Goal: Information Seeking & Learning: Learn about a topic

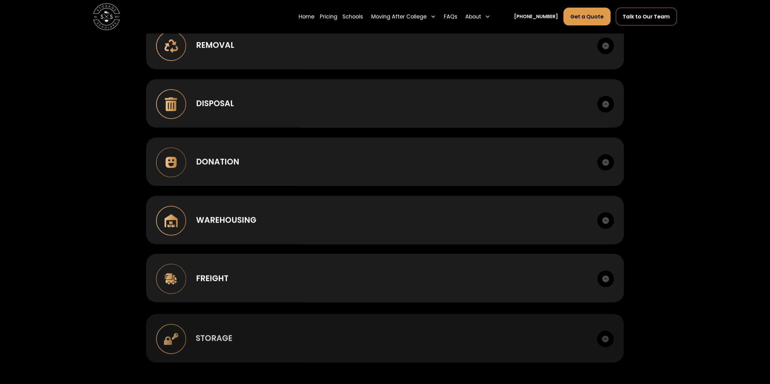
scroll to position [711, 0]
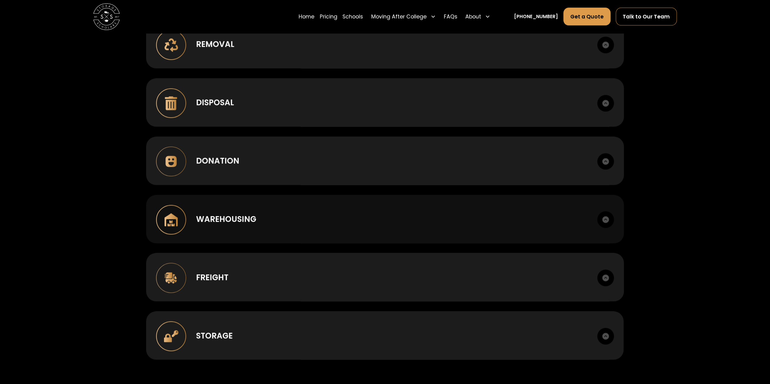
click at [602, 220] on img at bounding box center [605, 219] width 17 height 17
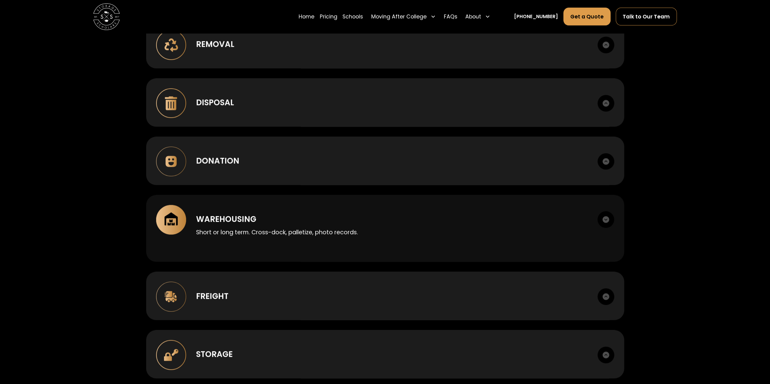
click at [602, 220] on img at bounding box center [605, 219] width 17 height 17
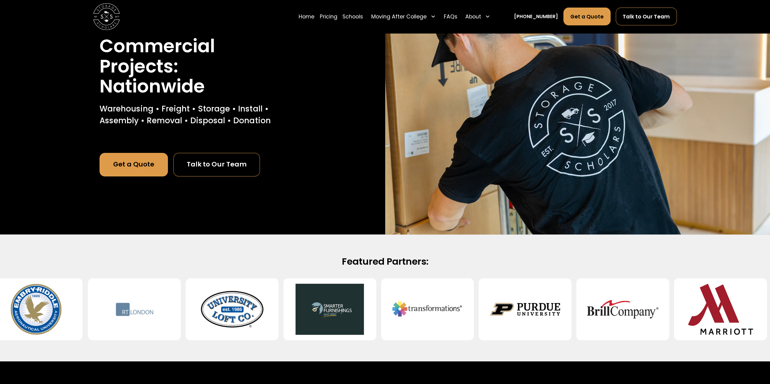
scroll to position [0, 0]
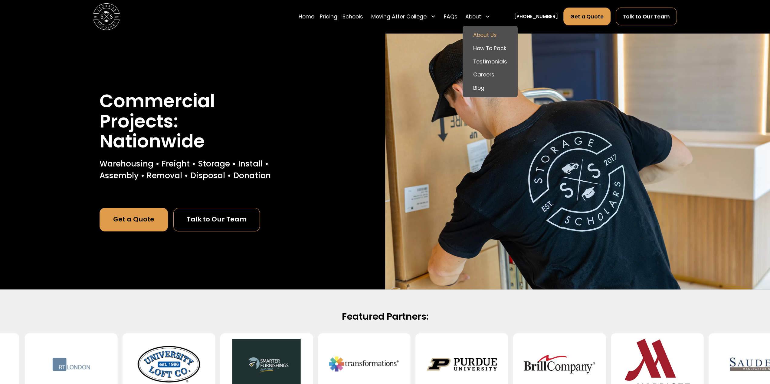
click at [499, 34] on link "About Us" at bounding box center [490, 34] width 50 height 13
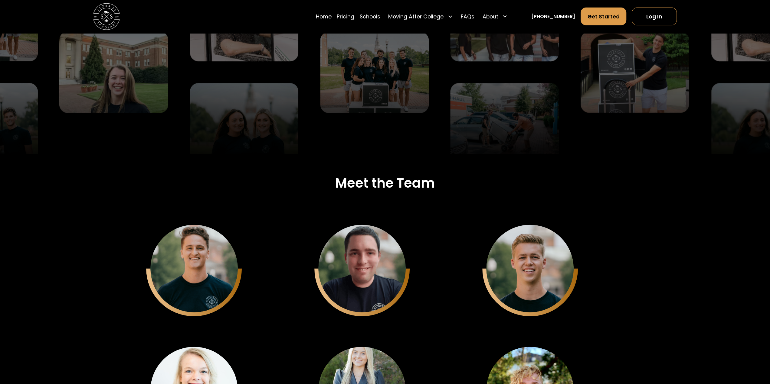
scroll to position [1639, 0]
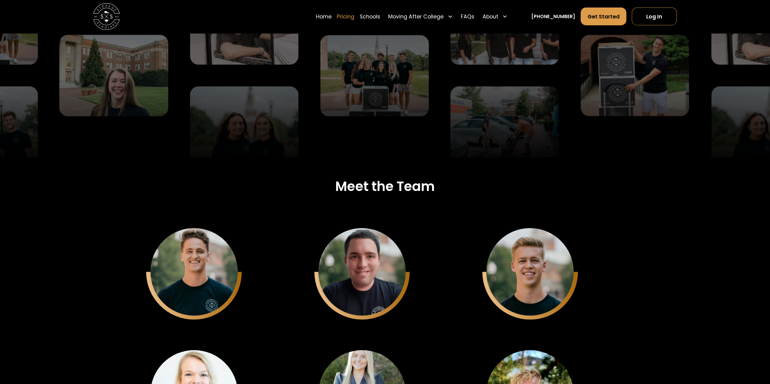
click at [354, 16] on link "Pricing" at bounding box center [346, 16] width 18 height 18
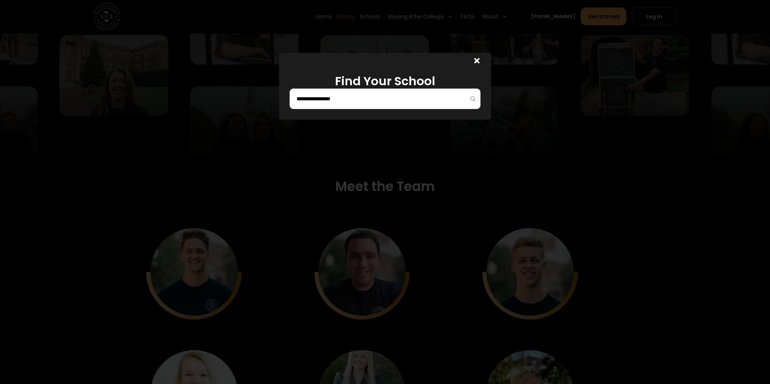
click at [356, 16] on div at bounding box center [385, 192] width 770 height 384
